Goal: Task Accomplishment & Management: Manage account settings

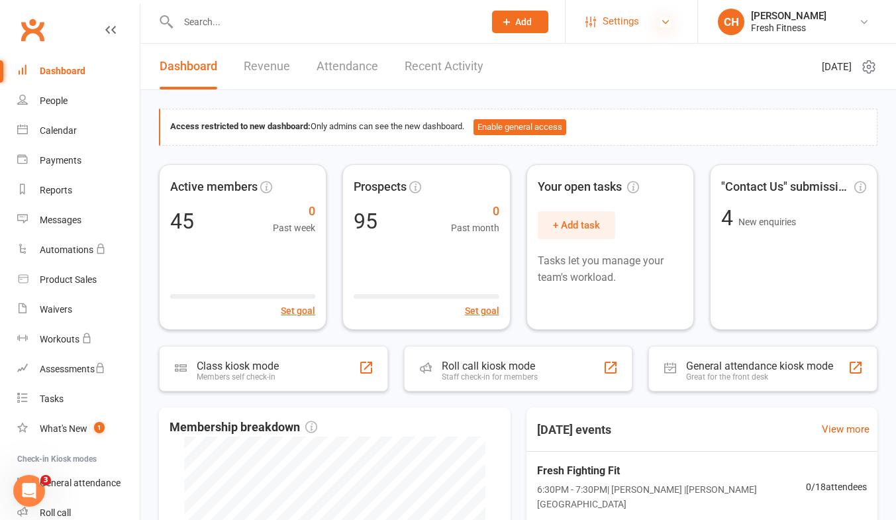
click at [667, 26] on icon at bounding box center [666, 22] width 11 height 11
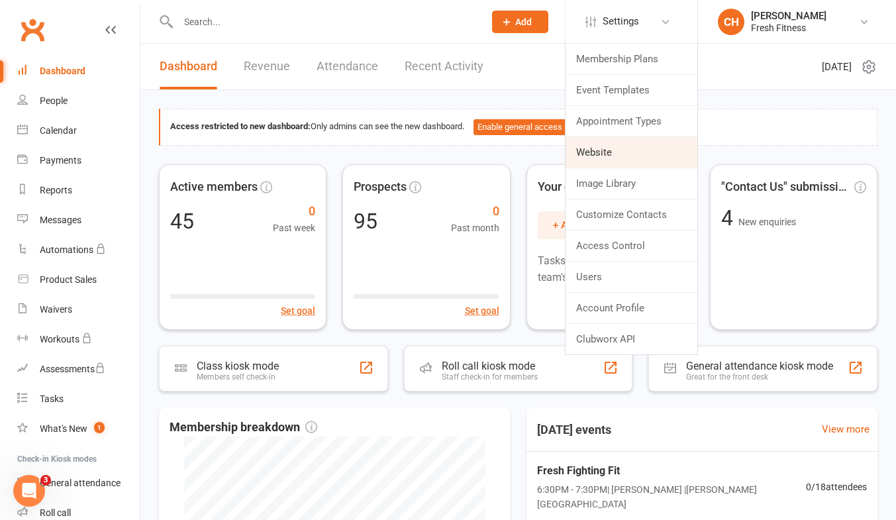
click at [591, 154] on link "Website" at bounding box center [632, 152] width 132 height 30
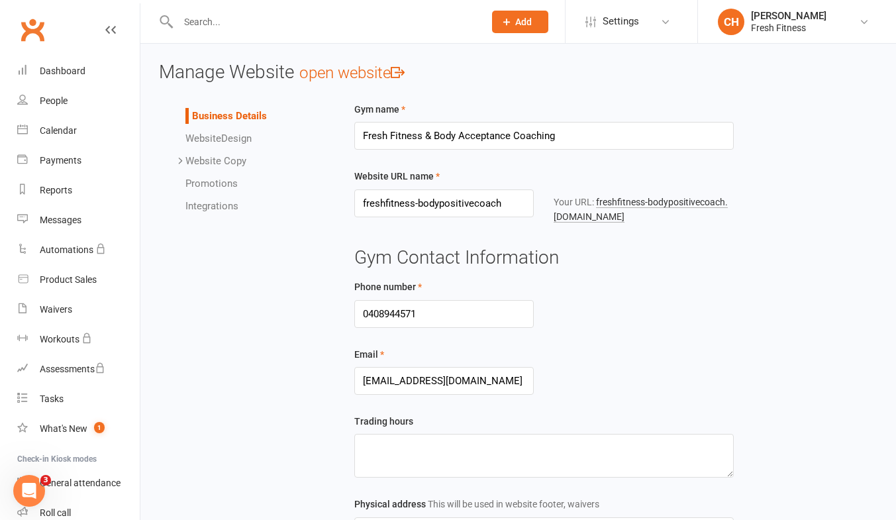
click at [383, 72] on link "open website" at bounding box center [351, 73] width 105 height 19
click at [665, 23] on icon at bounding box center [666, 22] width 11 height 11
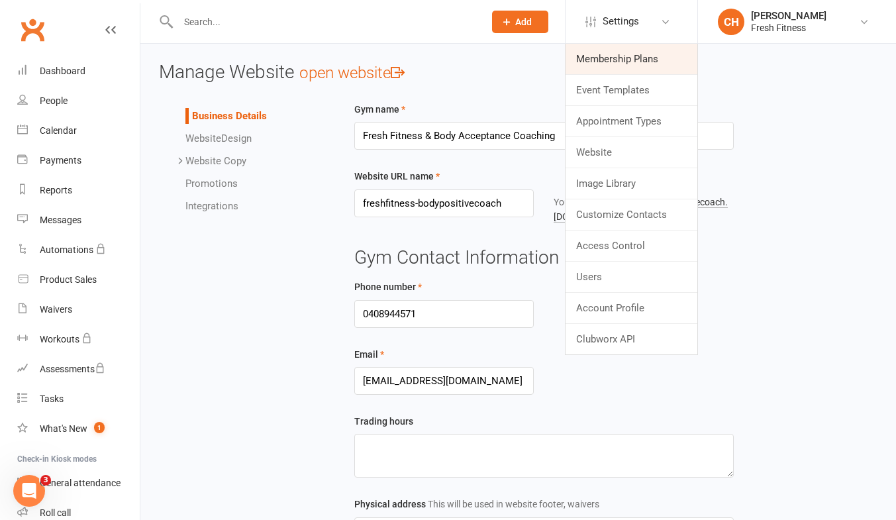
click at [628, 53] on link "Membership Plans" at bounding box center [632, 59] width 132 height 30
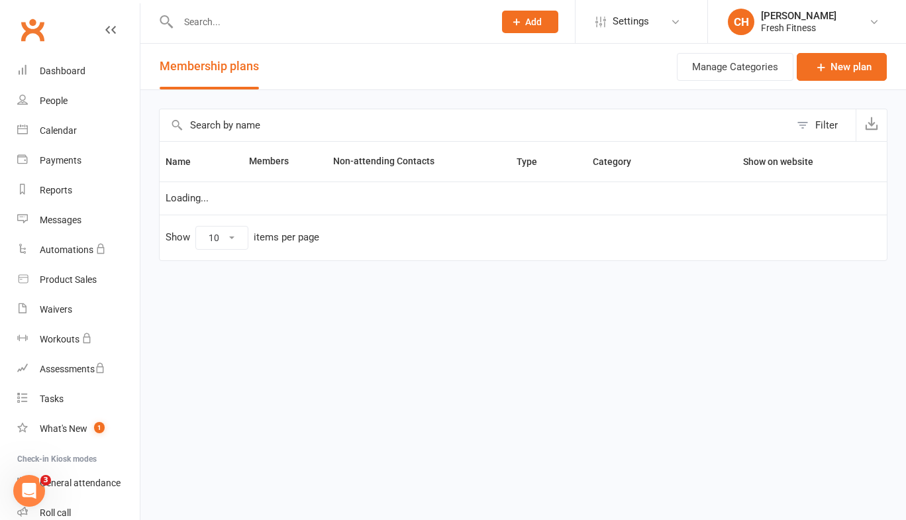
select select "50"
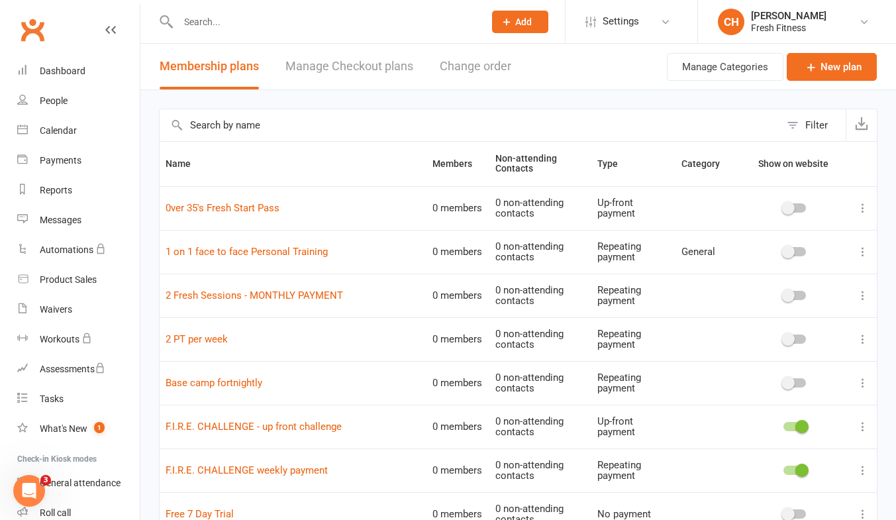
click at [799, 429] on span at bounding box center [802, 426] width 13 height 13
click at [784, 425] on input "checkbox" at bounding box center [784, 425] width 0 height 0
click at [798, 469] on span at bounding box center [802, 470] width 13 height 13
click at [784, 468] on input "checkbox" at bounding box center [784, 468] width 0 height 0
click at [264, 211] on link "0ver 35's Fresh Start Pass" at bounding box center [223, 208] width 114 height 12
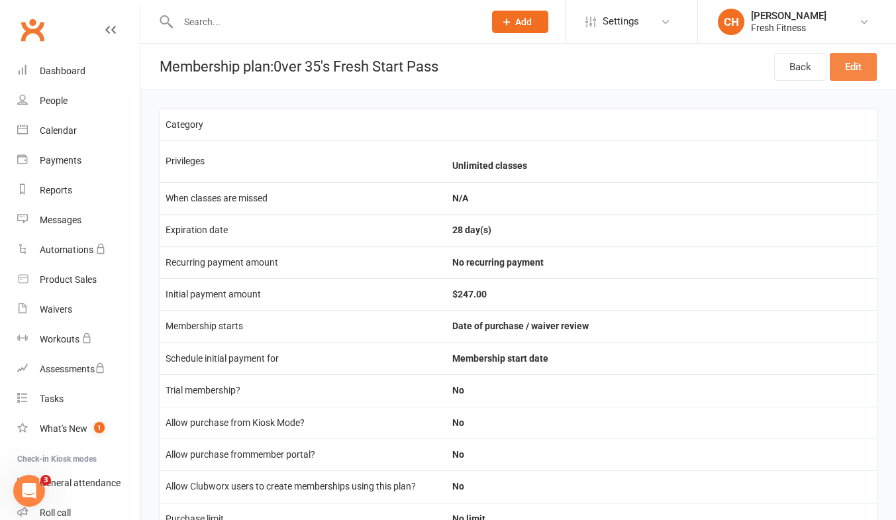
click at [859, 69] on link "Edit" at bounding box center [853, 67] width 47 height 28
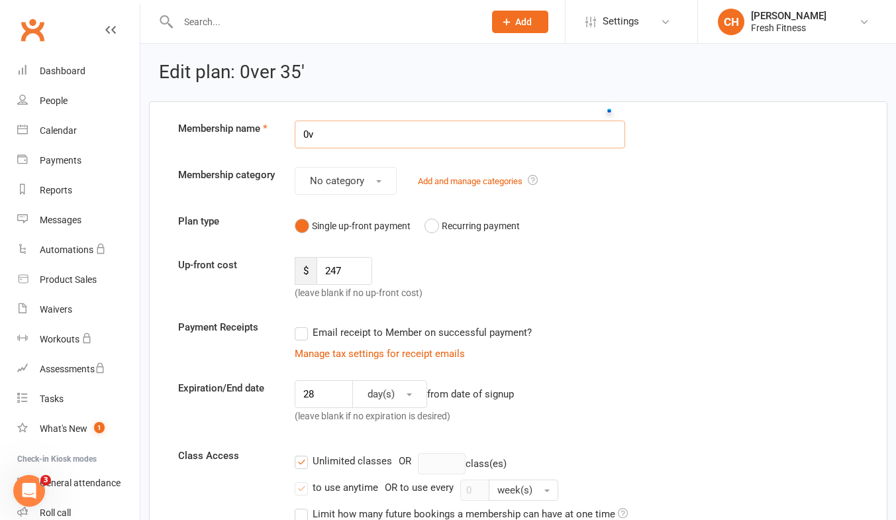
type input "0"
type input "Thrive 28 Day Program"
click at [347, 281] on input "247" at bounding box center [345, 271] width 56 height 28
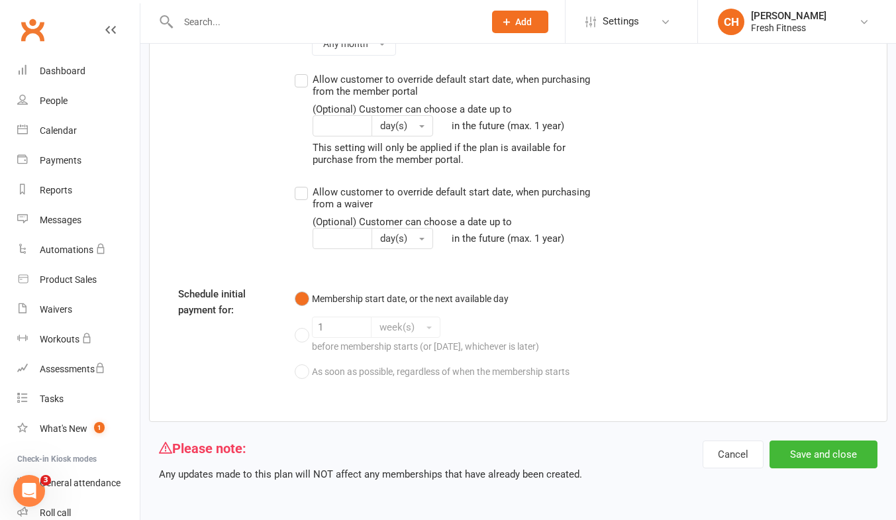
scroll to position [1220, 0]
type input "250"
click at [830, 457] on button "Save and close" at bounding box center [824, 455] width 108 height 28
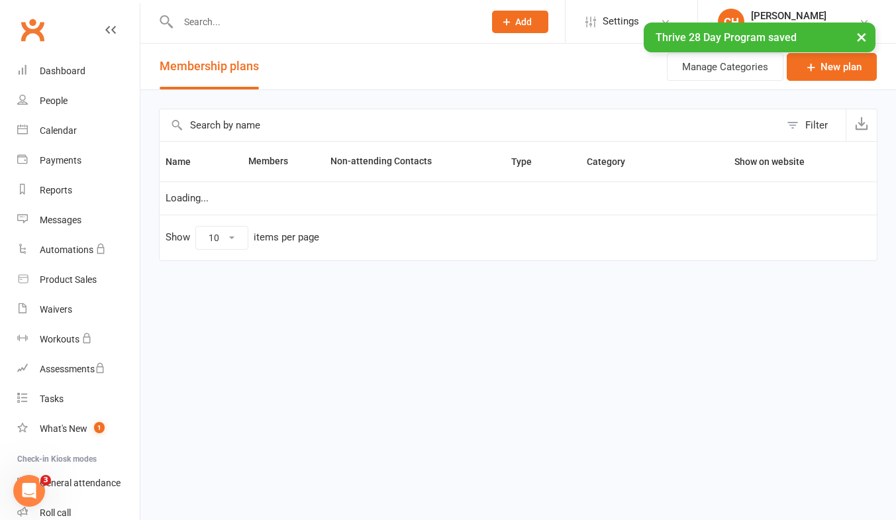
select select "50"
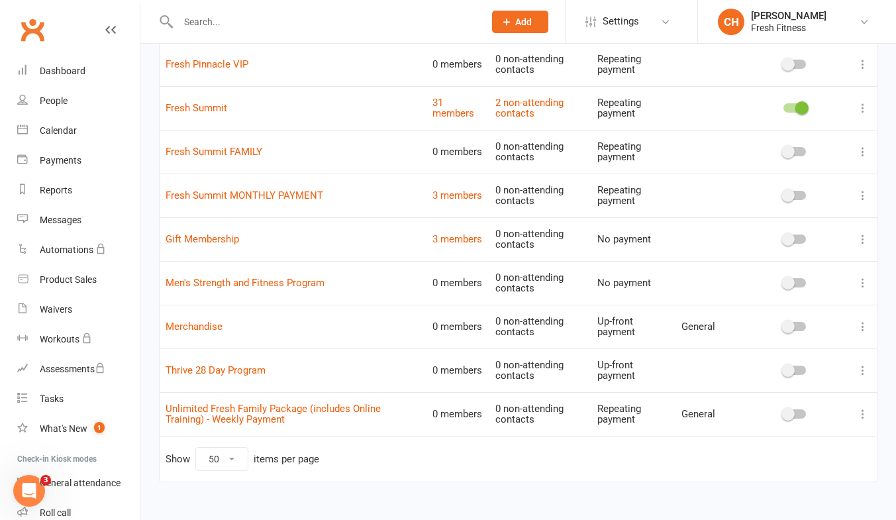
scroll to position [643, 0]
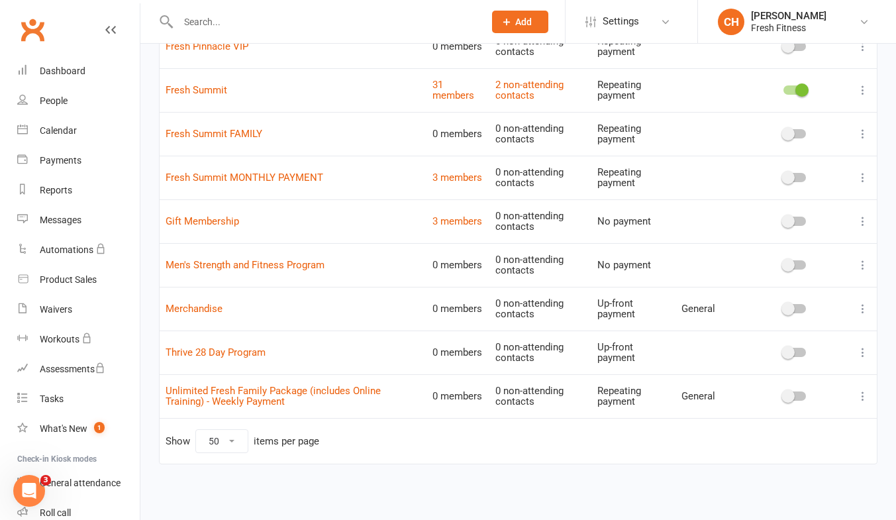
click at [790, 353] on span at bounding box center [788, 352] width 13 height 13
click at [784, 351] on input "checkbox" at bounding box center [784, 351] width 0 height 0
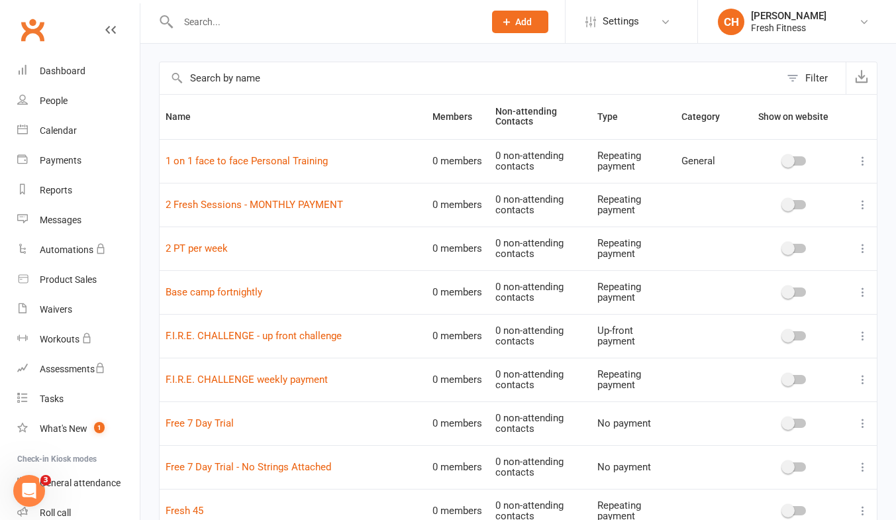
scroll to position [57, 0]
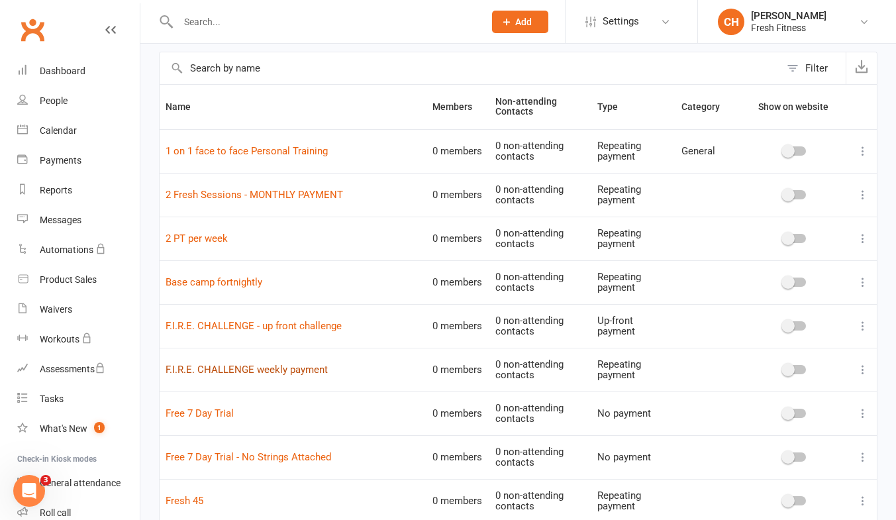
click at [222, 367] on link "F.I.R.E. CHALLENGE weekly payment" at bounding box center [247, 370] width 162 height 12
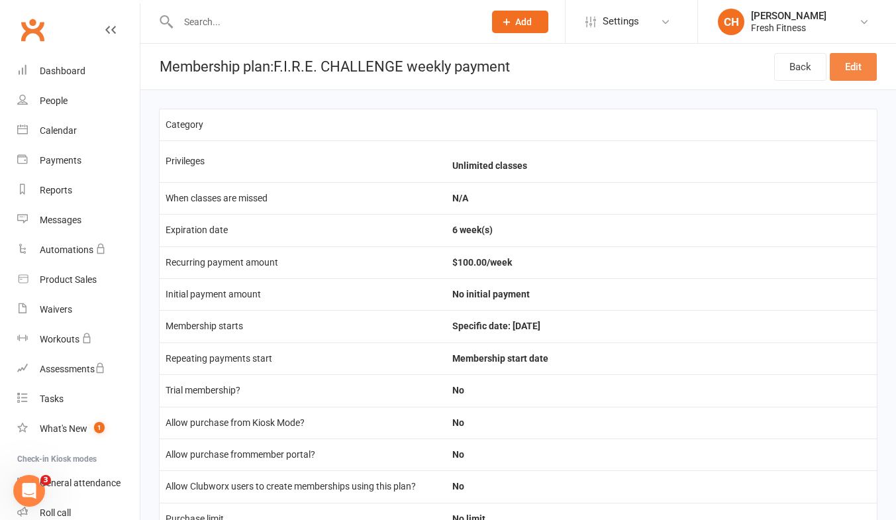
click at [859, 69] on link "Edit" at bounding box center [853, 67] width 47 height 28
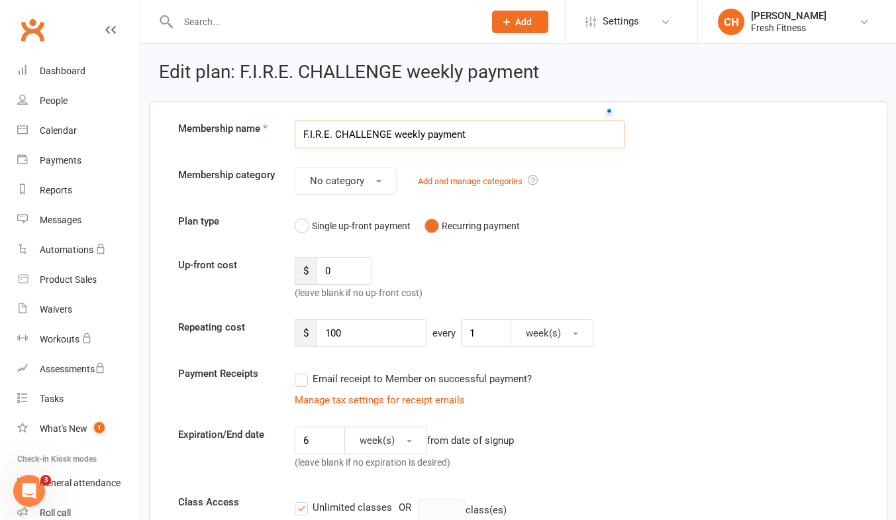
click at [392, 133] on input "F.I.R.E. CHALLENGE weekly payment" at bounding box center [460, 135] width 331 height 28
type input "Thrive 28 Day Program weekly payment"
click at [361, 347] on input "100" at bounding box center [372, 333] width 111 height 28
type input "1"
type input "62.50"
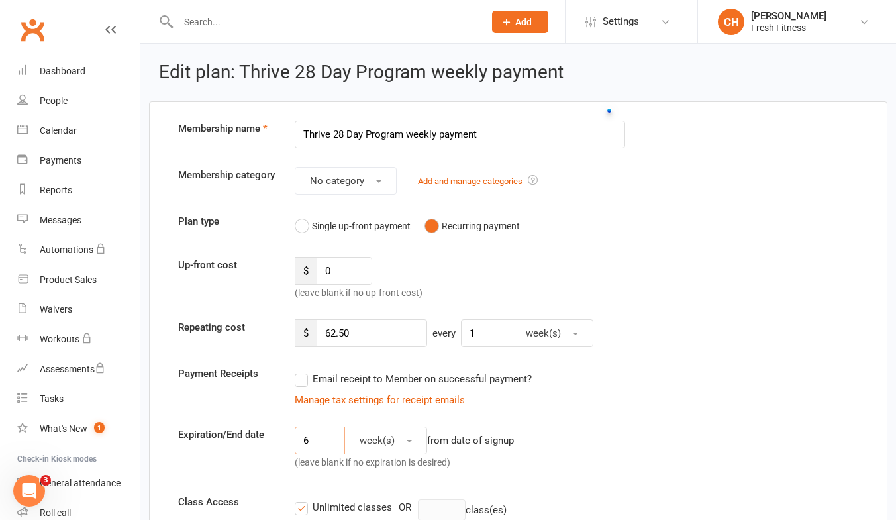
click at [317, 450] on input "6" at bounding box center [320, 441] width 50 height 28
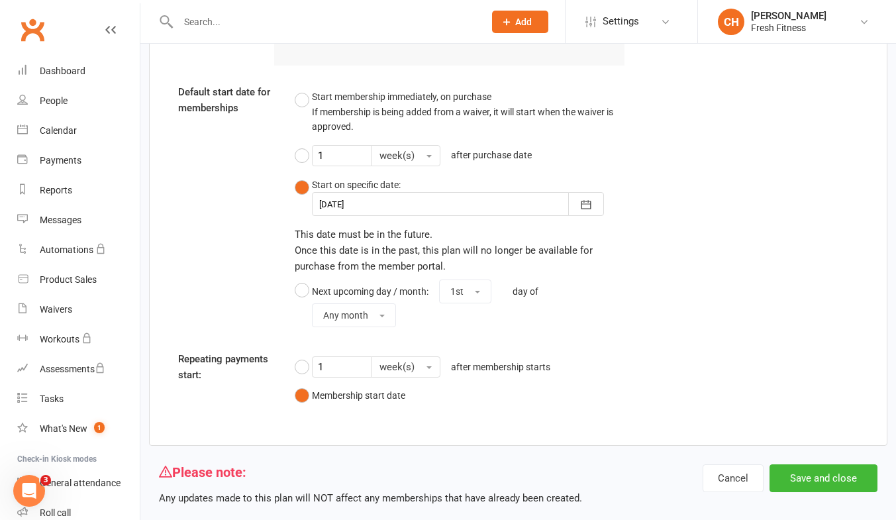
scroll to position [1086, 0]
type input "4"
click at [836, 491] on button "Save and close" at bounding box center [824, 478] width 108 height 28
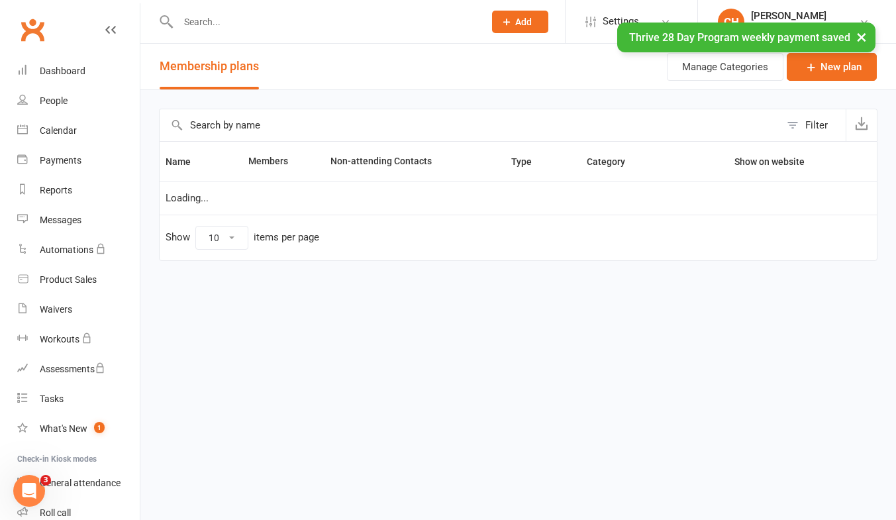
select select "50"
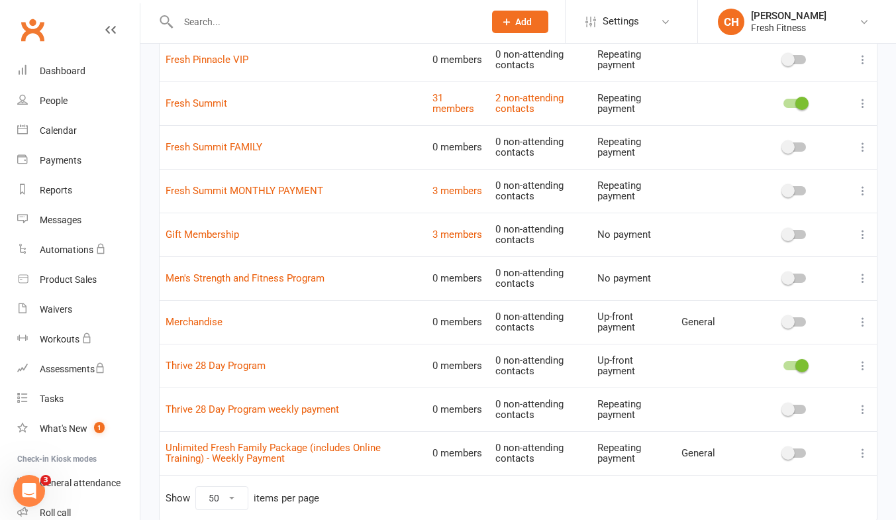
scroll to position [643, 0]
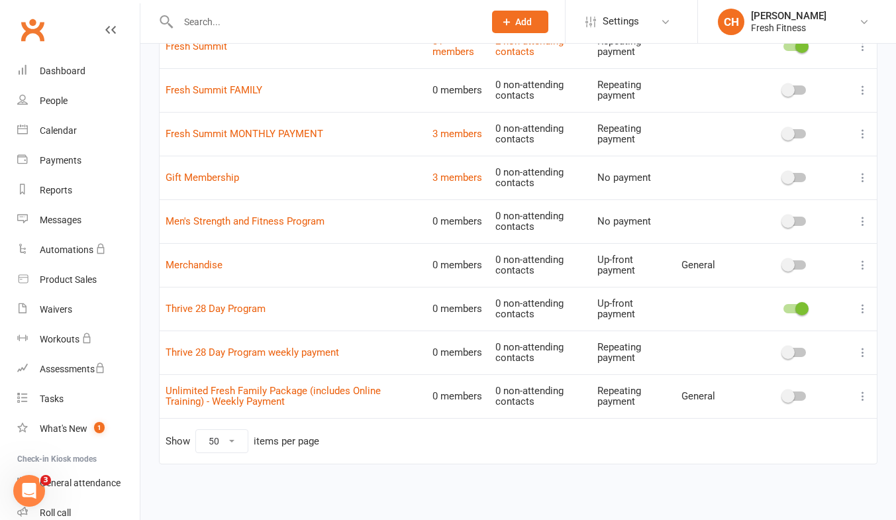
click at [786, 353] on span at bounding box center [788, 352] width 13 height 13
click at [784, 351] on input "checkbox" at bounding box center [784, 351] width 0 height 0
